Goal: Check status

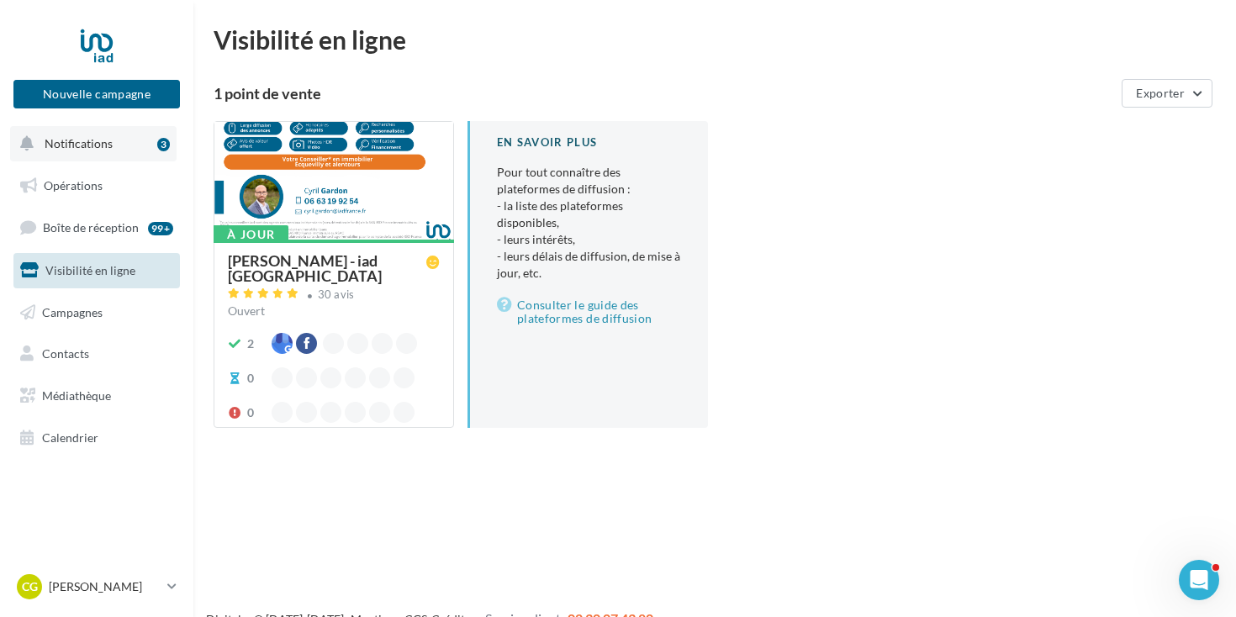
click at [114, 144] on button "Notifications 3" at bounding box center [93, 143] width 166 height 35
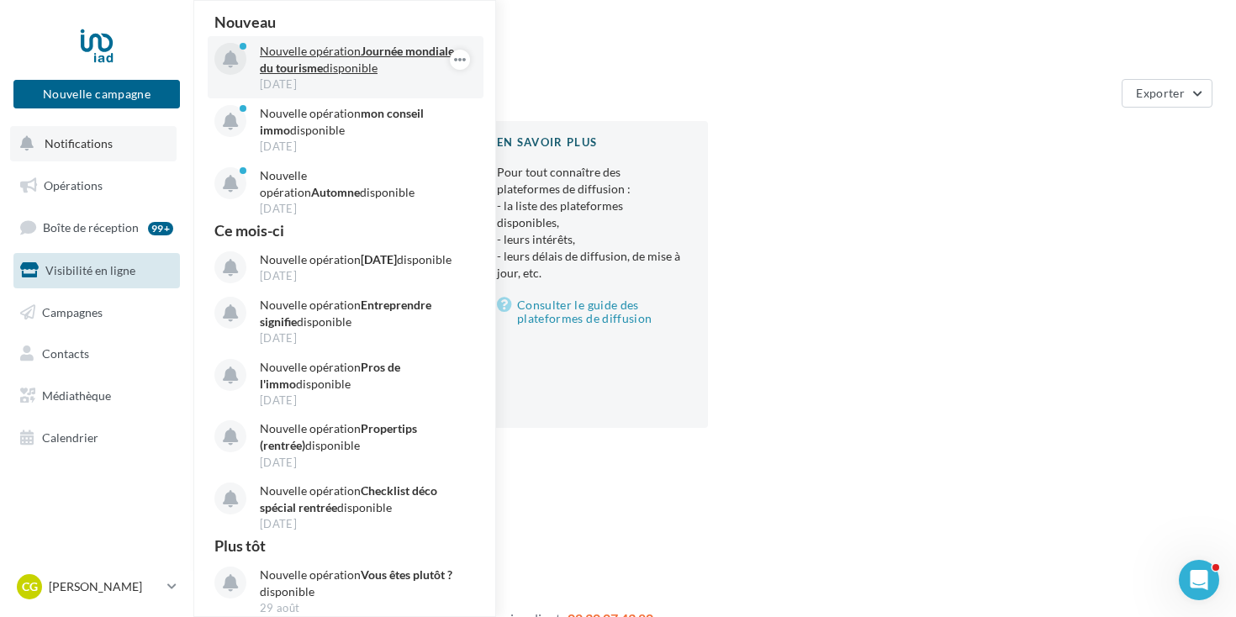
click at [348, 55] on p "Nouvelle opération Journée mondiale du tourisme disponible" at bounding box center [357, 60] width 195 height 34
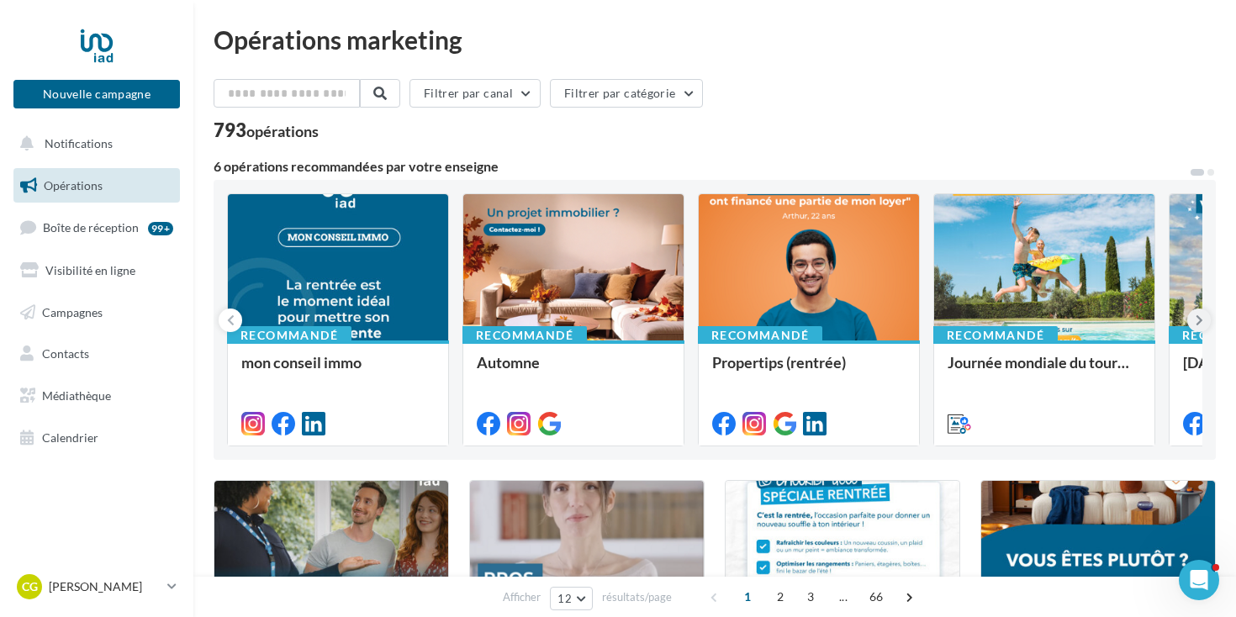
click at [1201, 325] on icon at bounding box center [1200, 320] width 8 height 17
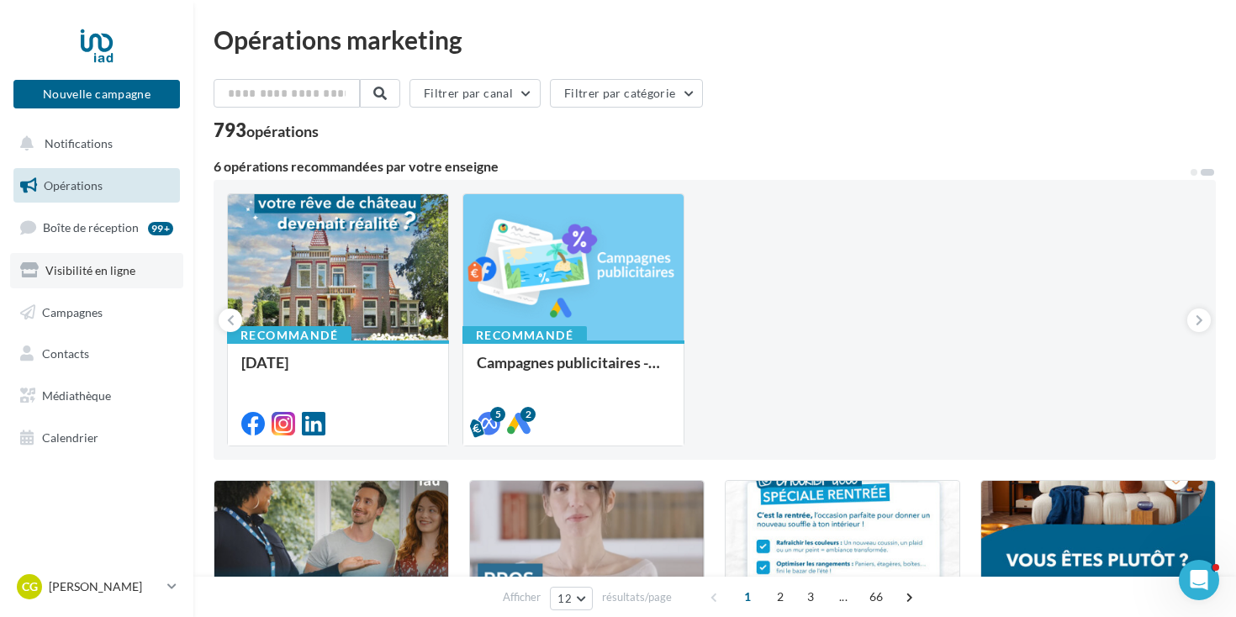
click at [94, 278] on link "Visibilité en ligne" at bounding box center [96, 270] width 173 height 35
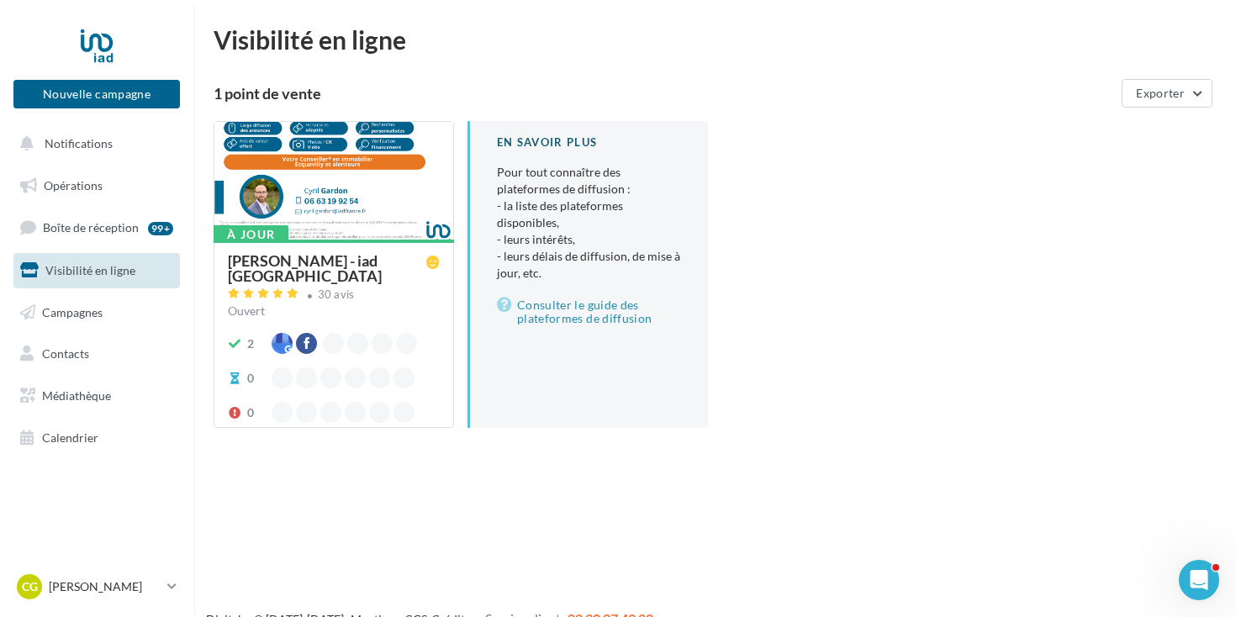
click at [267, 212] on div at bounding box center [333, 181] width 239 height 119
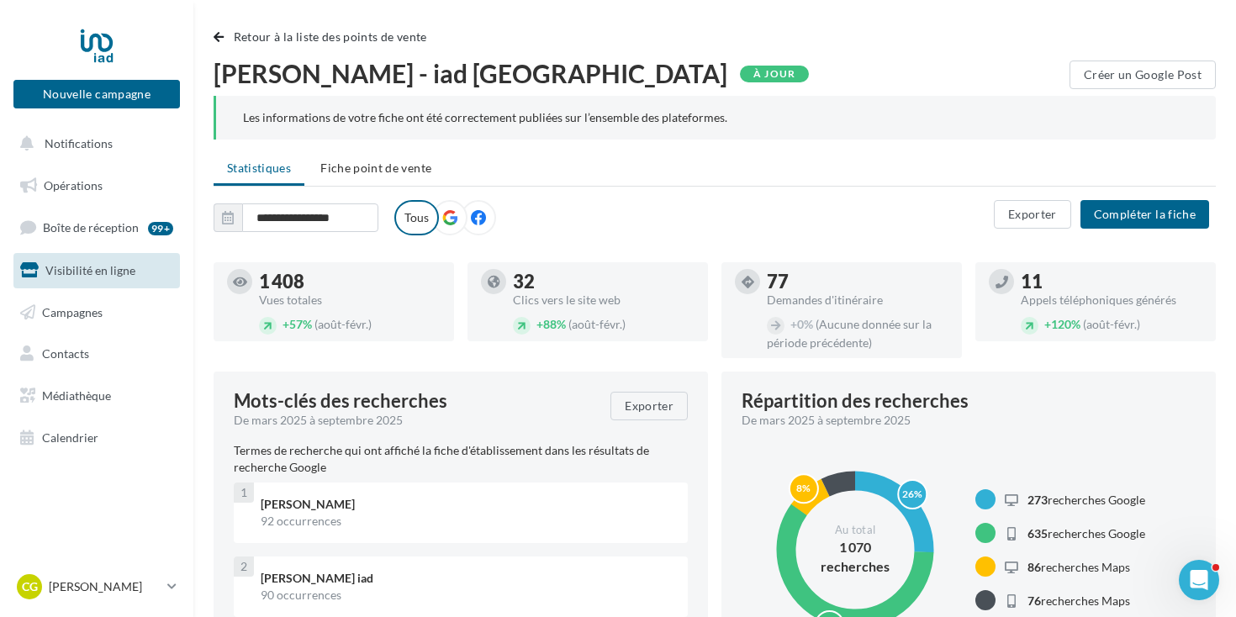
click at [458, 214] on label at bounding box center [449, 217] width 35 height 35
click at [451, 216] on icon at bounding box center [449, 217] width 15 height 15
click at [389, 168] on span "Fiche point de vente" at bounding box center [375, 168] width 111 height 14
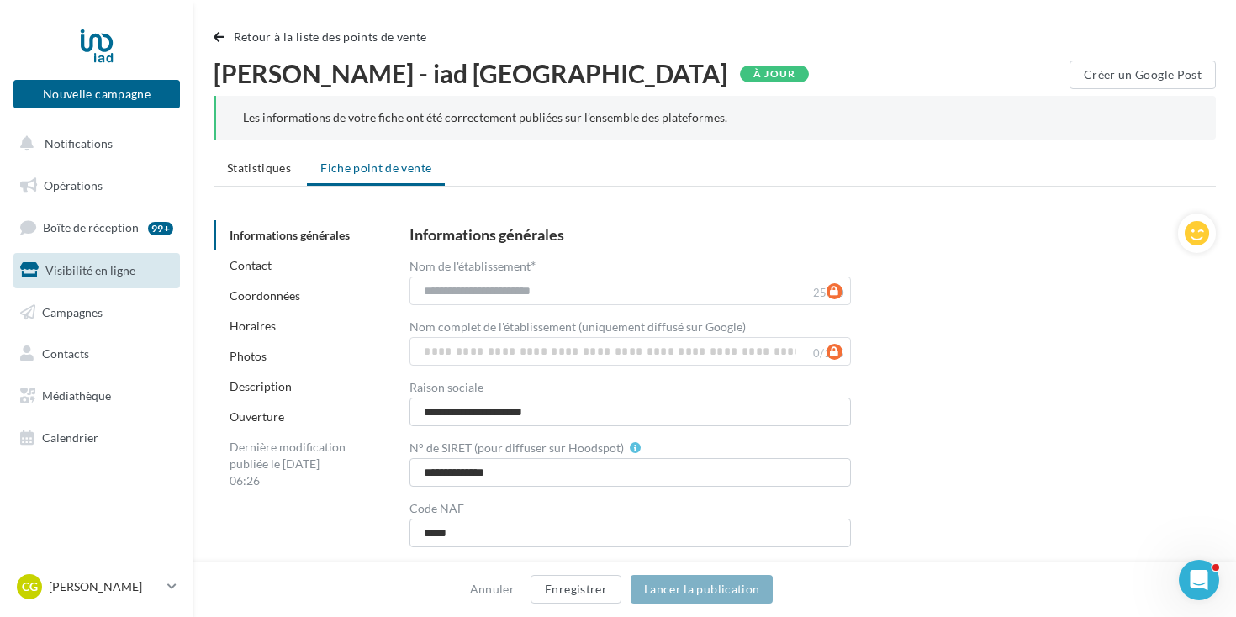
click at [271, 177] on li "Statistiques" at bounding box center [259, 168] width 91 height 30
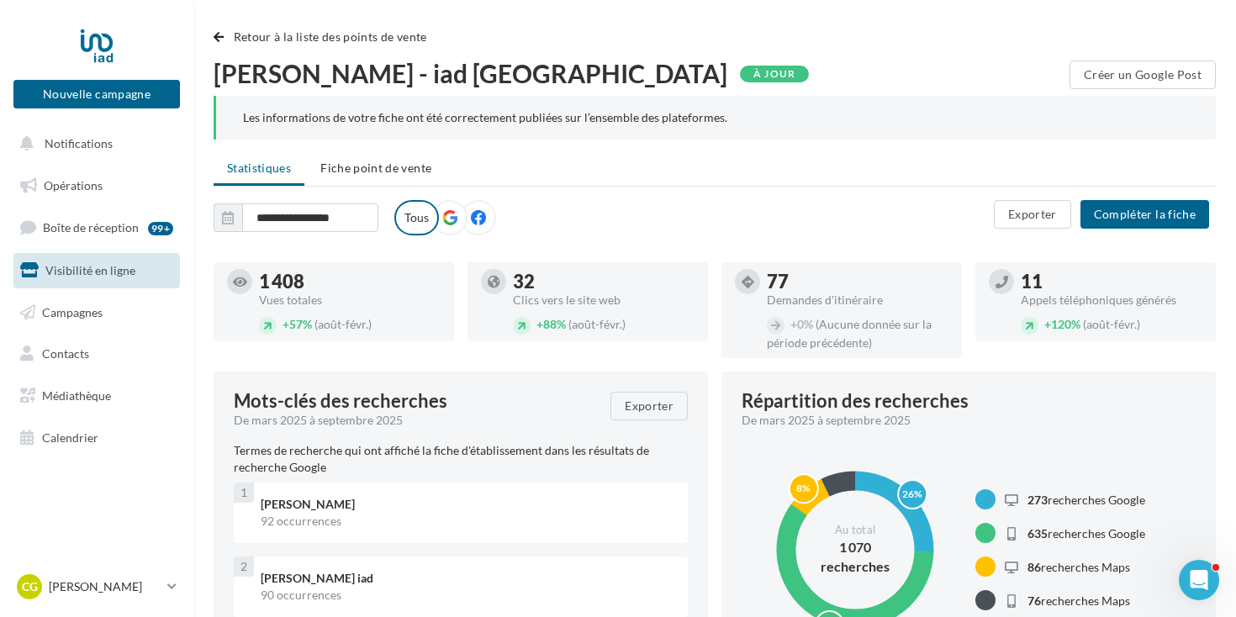
click at [452, 217] on icon at bounding box center [449, 217] width 15 height 15
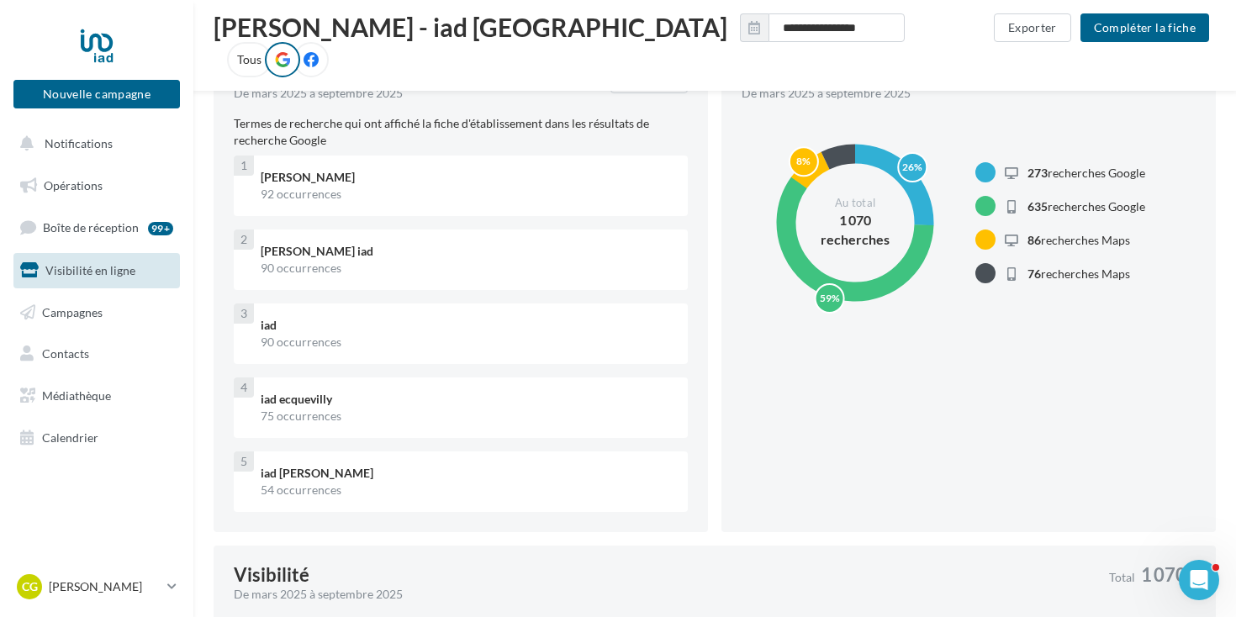
scroll to position [326, 0]
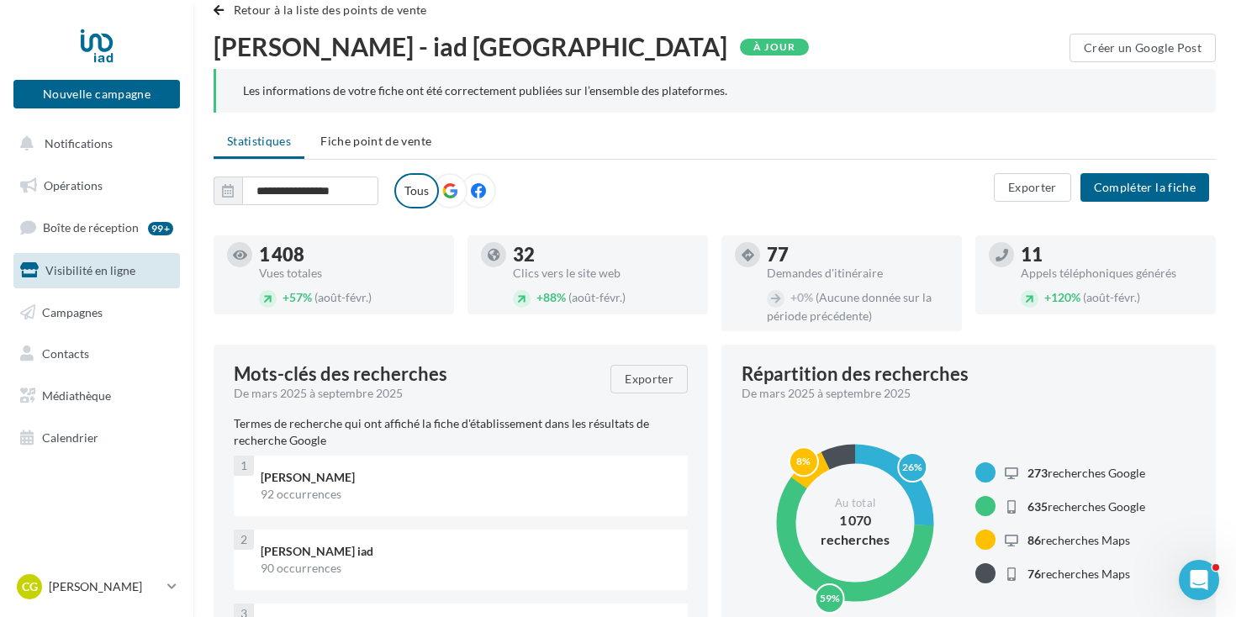
scroll to position [27, 0]
